Goal: Communication & Community: Ask a question

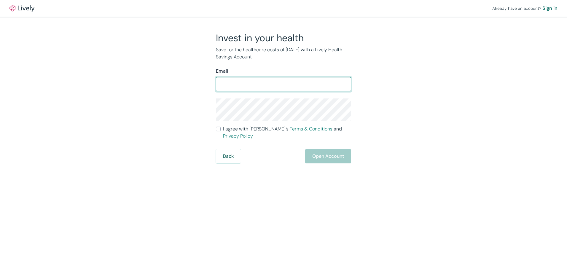
click at [260, 85] on input "Email" at bounding box center [283, 84] width 135 height 12
click at [431, 88] on div "Already have an account? Sign in Invest in your health Save for the healthcare …" at bounding box center [283, 82] width 567 height 164
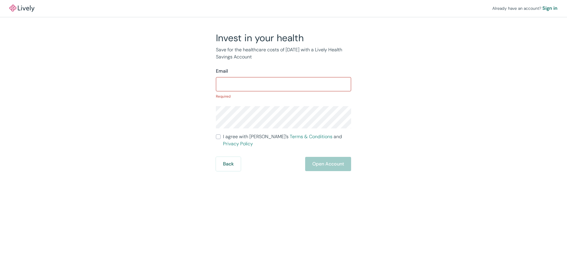
click at [338, 158] on div "Back Open Account" at bounding box center [283, 164] width 135 height 14
click at [251, 83] on input "Email" at bounding box center [283, 84] width 135 height 12
type input "[EMAIL_ADDRESS][DOMAIN_NAME]"
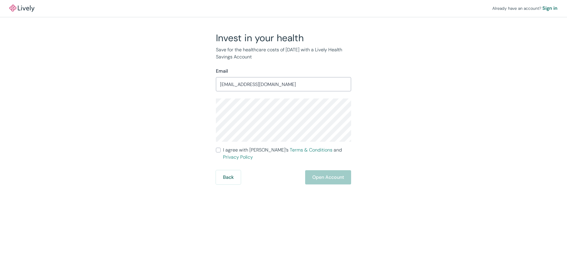
click at [404, 98] on div "Invest in your health Save for the healthcare costs of [DATE] with a Lively Hea…" at bounding box center [280, 108] width 285 height 153
click at [333, 173] on div "Back Open Account" at bounding box center [283, 177] width 135 height 14
click at [219, 150] on input "I agree with Lively’s Terms & Conditions and Privacy Policy" at bounding box center [218, 150] width 5 height 5
checkbox input "true"
click at [338, 174] on button "Open Account" at bounding box center [328, 177] width 46 height 14
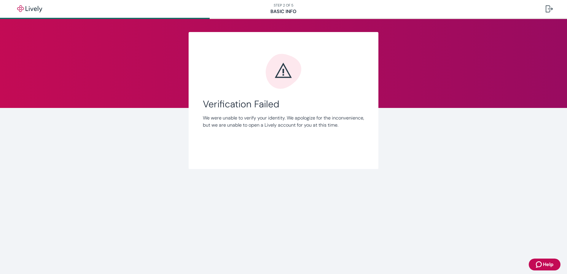
click at [547, 266] on span "Help" at bounding box center [548, 264] width 10 height 7
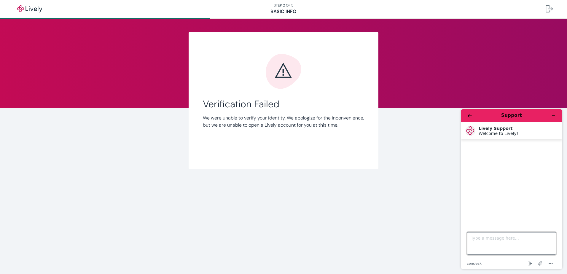
click at [497, 244] on textarea "Type a message here..." at bounding box center [511, 243] width 89 height 23
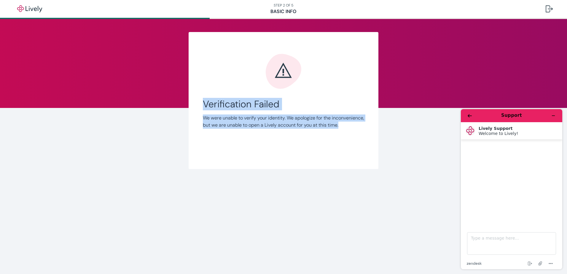
drag, startPoint x: 213, startPoint y: 132, endPoint x: 200, endPoint y: 107, distance: 28.1
click at [199, 107] on div "Link Account Verification Failed We were unable to verify your identity. We apo…" at bounding box center [284, 100] width 190 height 137
drag, startPoint x: 200, startPoint y: 107, endPoint x: 215, endPoint y: 105, distance: 15.9
copy div "Verification Failed We were unable to verify your identity. We apologize for th…"
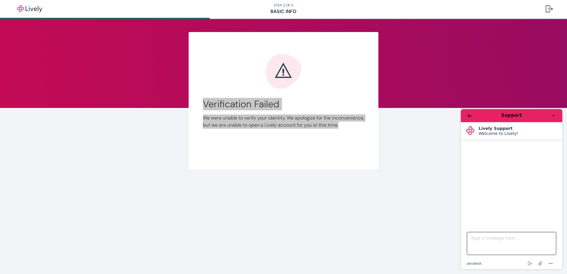
click at [491, 246] on textarea "Type a message here..." at bounding box center [511, 243] width 89 height 23
paste textarea "Verification Failed We were unable to verify your identity. We apologize for th…"
type textarea "Verification Failed We were unable to verify your identity. We apologize for th…"
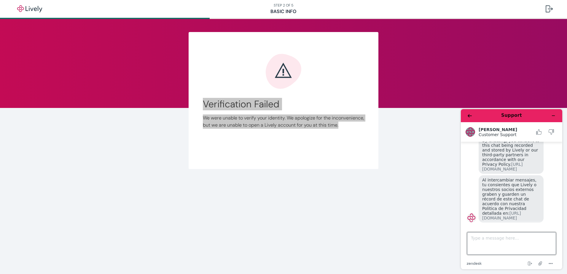
scroll to position [72, 0]
click at [526, 245] on textarea "Type a message here..." at bounding box center [511, 243] width 89 height 23
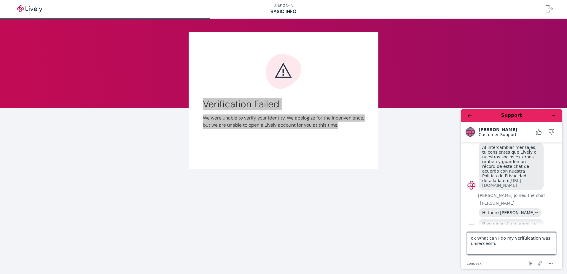
scroll to position [108, 0]
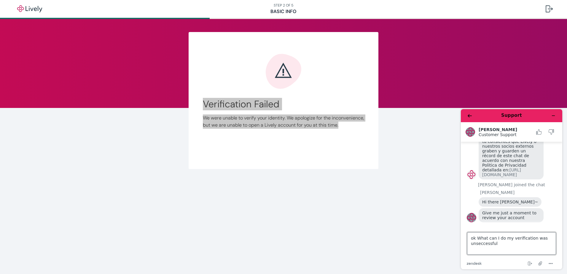
type textarea "ok What can I do my verification was unsuccessful"
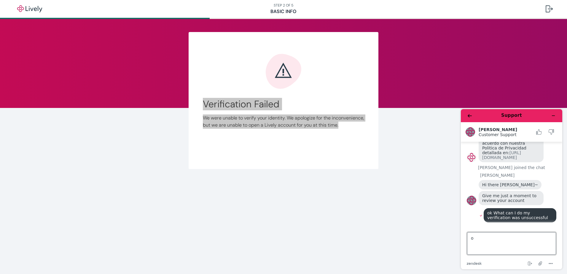
type textarea "ok"
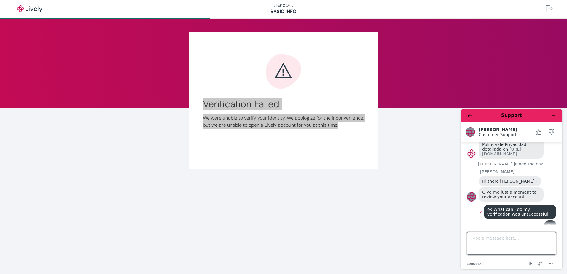
scroll to position [136, 0]
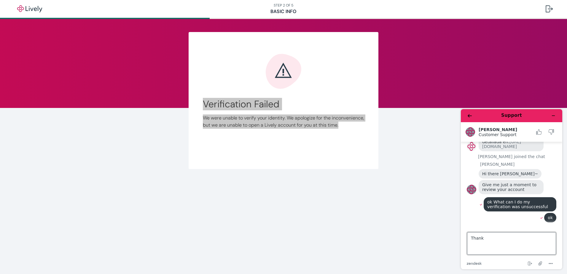
type textarea "Thanks"
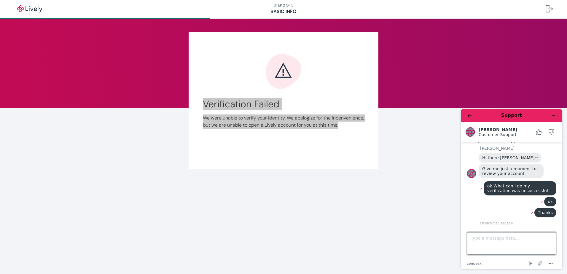
scroll to position [193, 0]
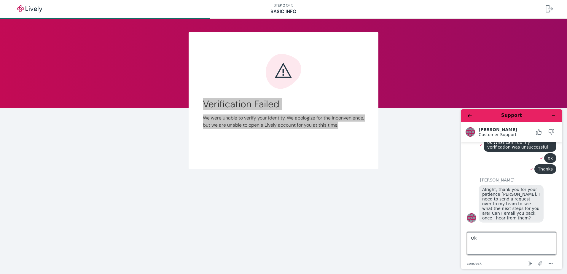
type textarea "Ok"
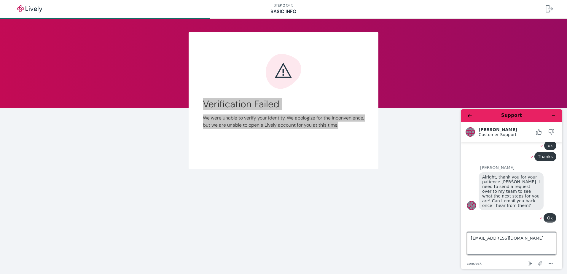
type textarea "[EMAIL_ADDRESS][DOMAIN_NAME]"
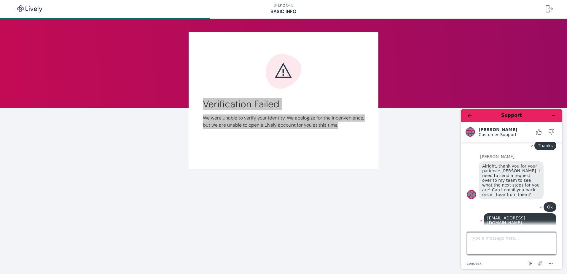
click at [512, 240] on textarea "Type a message here..." at bounding box center [511, 243] width 89 height 23
type textarea "Maria Riggio"
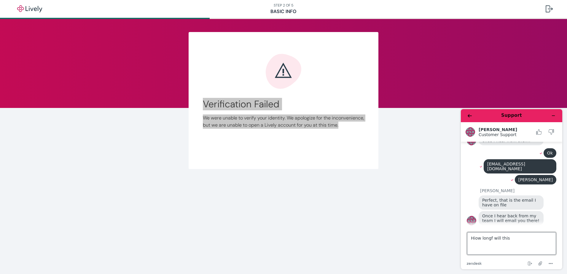
scroll to position [269, 0]
click at [476, 240] on textarea "Hiow long will this taje?" at bounding box center [511, 243] width 89 height 23
type textarea "How long will this take?"
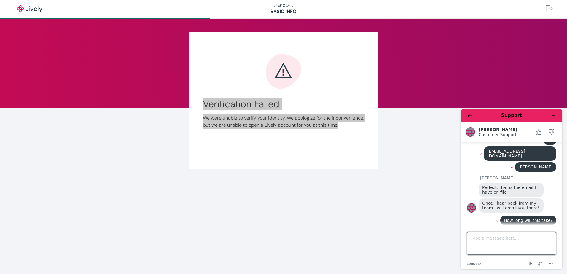
scroll to position [317, 0]
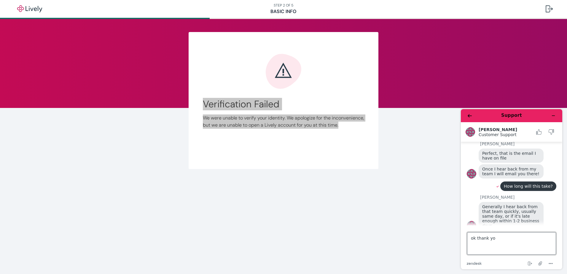
type textarea "ok thank you"
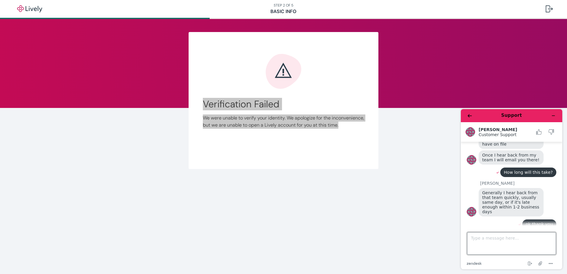
scroll to position [355, 0]
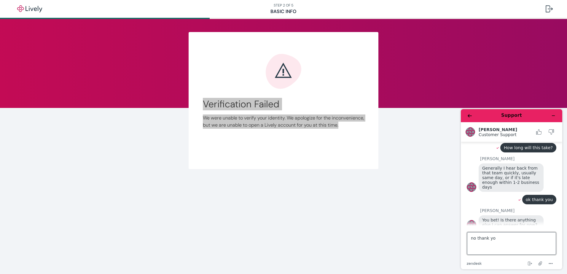
type textarea "no thank you"
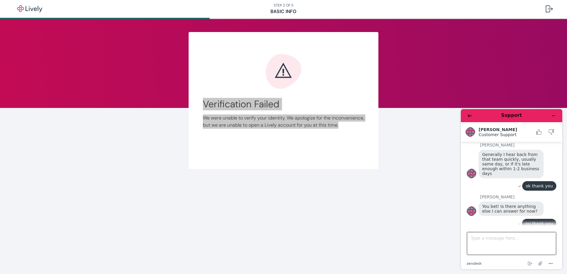
scroll to position [418, 0]
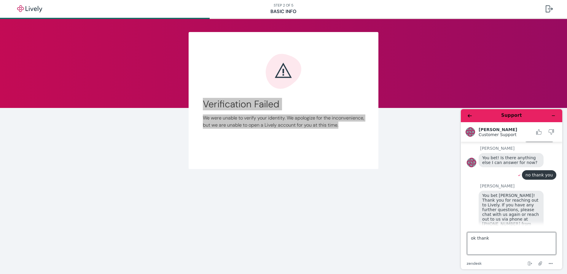
type textarea "ok thanks"
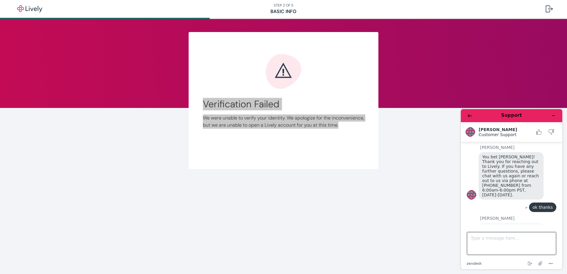
scroll to position [485, 0]
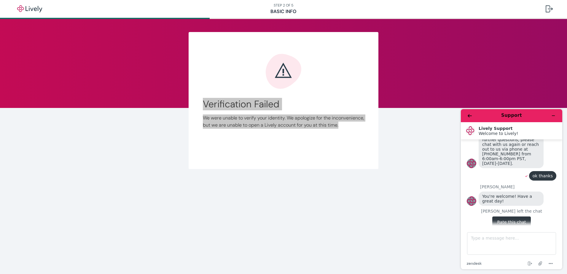
click at [521, 217] on button "Rate this chat" at bounding box center [512, 222] width 38 height 11
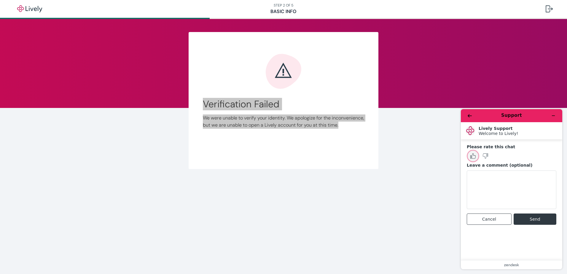
click at [477, 155] on button "Rate this chat as good" at bounding box center [473, 156] width 12 height 12
click at [541, 221] on button "Send" at bounding box center [535, 219] width 43 height 11
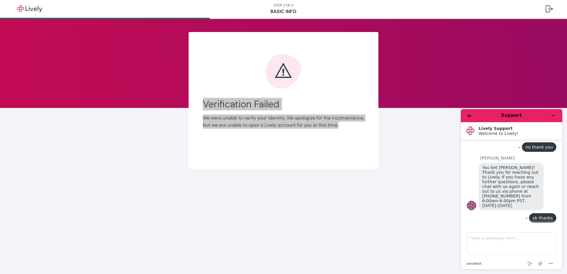
scroll to position [471, 0]
